Goal: Information Seeking & Learning: Learn about a topic

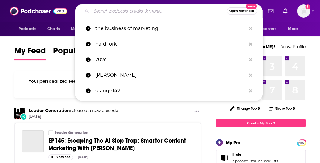
drag, startPoint x: 0, startPoint y: 0, endPoint x: 162, endPoint y: 14, distance: 162.6
click at [162, 14] on input "Search podcasts, credits, & more..." at bounding box center [158, 11] width 135 height 10
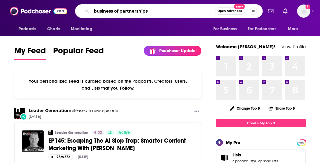
type input "business of partnerships"
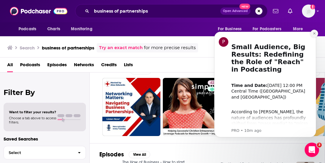
click at [312, 34] on button "Dismiss notification" at bounding box center [314, 34] width 8 height 8
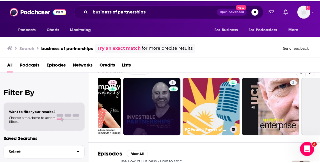
scroll to position [0, 98]
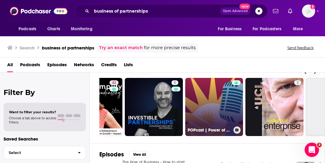
click at [222, 106] on link "POPcast | Power of Partnerships" at bounding box center [214, 107] width 58 height 58
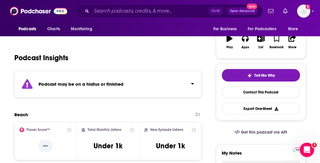
scroll to position [100, 0]
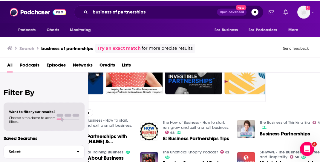
scroll to position [54, 0]
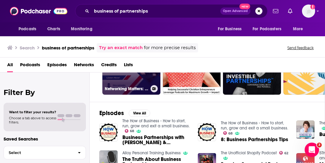
click at [119, 79] on link "Networking Matters: Navigating Business Partnerships," at bounding box center [131, 65] width 58 height 58
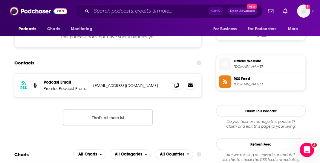
scroll to position [460, 0]
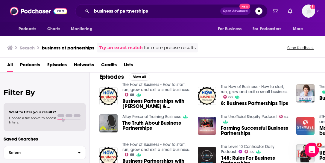
click at [191, 67] on div "All Podcasts Episodes Networks Credits Lists" at bounding box center [163, 66] width 313 height 12
click at [87, 77] on div "Filter By Want to filter your results? Choose a tab above to access filters. Sa…" at bounding box center [45, 153] width 90 height 163
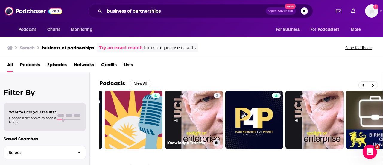
scroll to position [0, 265]
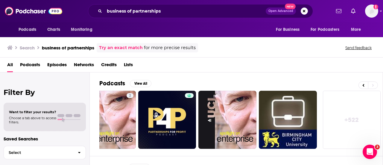
click at [320, 110] on link "+ 522" at bounding box center [351, 120] width 58 height 58
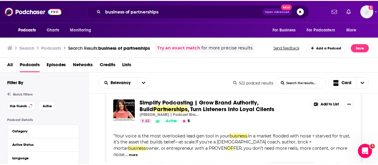
scroll to position [95, 0]
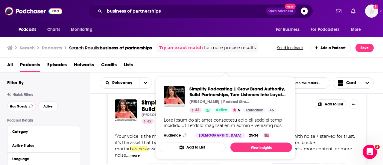
click at [144, 102] on span "Simplify Podcasting | Grow Brand Authority, Build" at bounding box center [201, 106] width 120 height 14
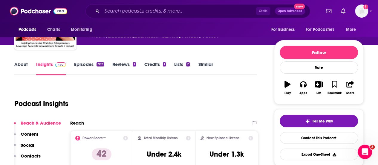
scroll to position [54, 0]
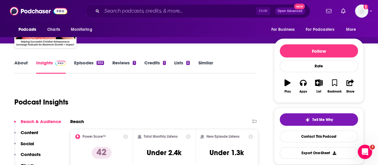
click at [93, 62] on link "Episodes 302" at bounding box center [89, 67] width 30 height 14
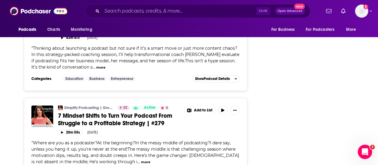
scroll to position [1330, 0]
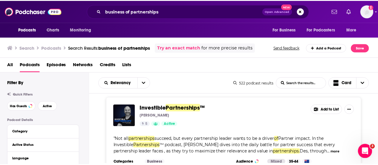
scroll to position [192, 0]
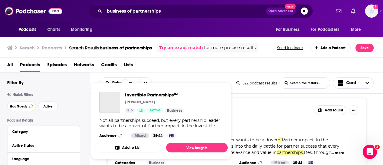
click at [118, 117] on div "Investible Partnerships™ [PERSON_NAME] 5 Active Business Not all partnerships s…" at bounding box center [160, 115] width 133 height 56
click at [140, 94] on span "Investible Partnerships™" at bounding box center [154, 95] width 59 height 6
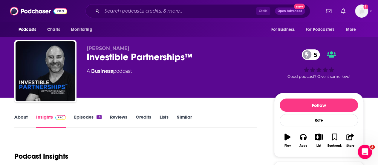
click at [81, 117] on link "Episodes 18" at bounding box center [87, 121] width 27 height 14
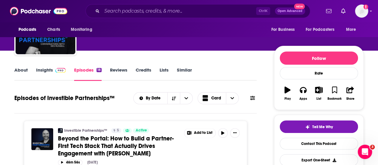
scroll to position [47, 0]
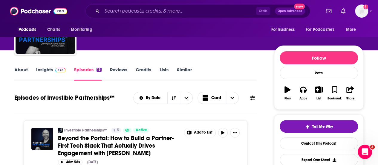
click at [47, 75] on link "Insights" at bounding box center [51, 74] width 30 height 14
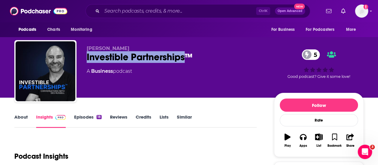
drag, startPoint x: 84, startPoint y: 56, endPoint x: 187, endPoint y: 61, distance: 103.5
click at [187, 61] on div "[PERSON_NAME] Investible Partnerships™ 5 A Business podcast 5 Good podcast? Giv…" at bounding box center [188, 72] width 349 height 65
copy h2 "Investible Partnerships"
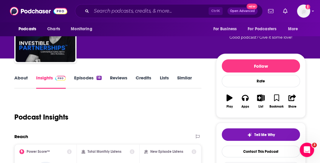
scroll to position [29, 0]
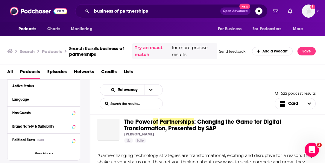
scroll to position [1030, 0]
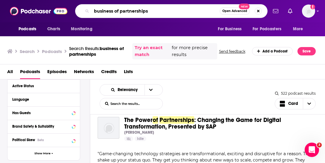
click at [126, 12] on input "business of partnerships" at bounding box center [155, 11] width 128 height 10
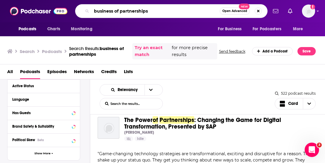
click at [126, 12] on input "business of partnerships" at bounding box center [155, 11] width 128 height 10
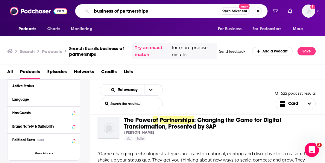
click at [126, 12] on input "business of partnerships" at bounding box center [155, 11] width 128 height 10
type input "business of mentorship"
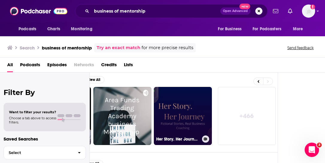
scroll to position [4, 49]
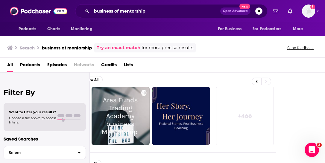
click at [252, 113] on link "+ 466" at bounding box center [245, 116] width 58 height 58
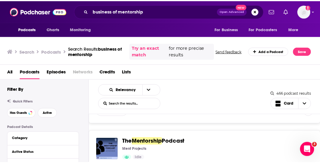
scroll to position [1131, 0]
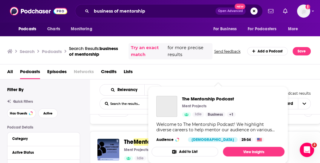
click at [137, 138] on span "Mentorship" at bounding box center [149, 141] width 30 height 7
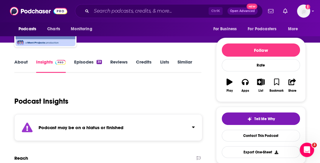
scroll to position [52, 0]
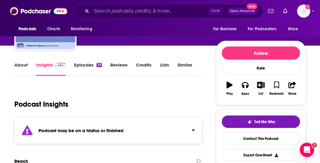
click at [85, 64] on link "Episodes 39" at bounding box center [88, 69] width 28 height 14
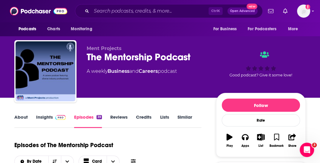
scroll to position [100, 0]
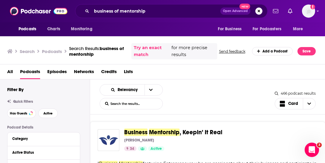
scroll to position [105, 0]
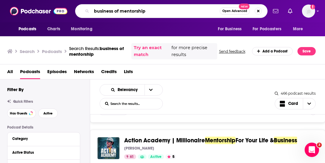
click at [164, 13] on input "business of mentorship" at bounding box center [155, 11] width 128 height 10
type input "business of mentorship in adtech"
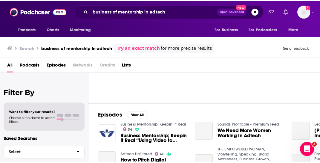
scroll to position [66, 0]
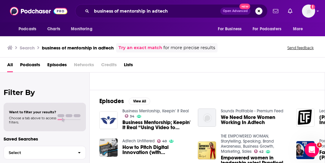
click at [244, 119] on span "We Need More Women Working In Adtech" at bounding box center [255, 119] width 68 height 10
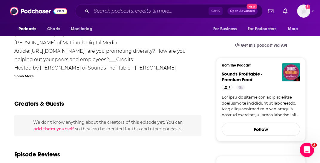
scroll to position [145, 0]
